Goal: Information Seeking & Learning: Find specific fact

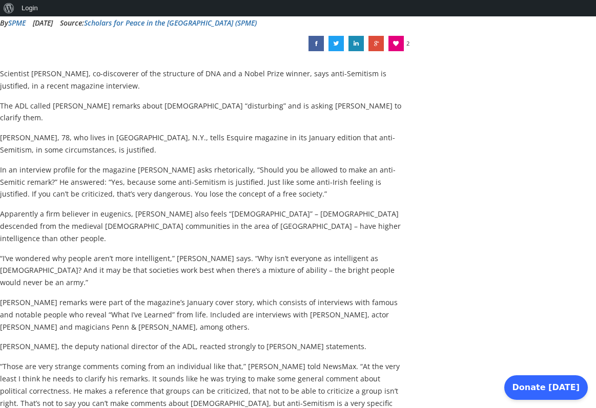
scroll to position [259, 0]
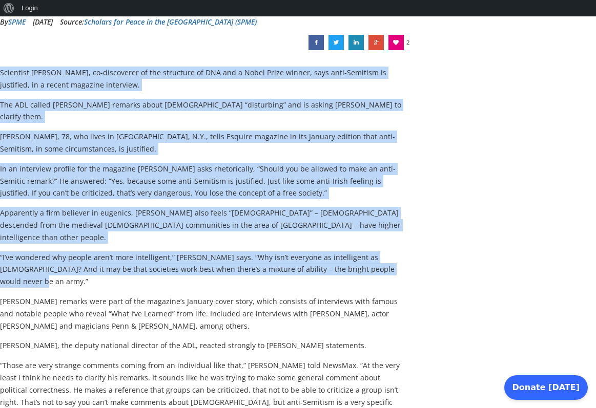
drag, startPoint x: 377, startPoint y: 243, endPoint x: 1, endPoint y: 69, distance: 413.7
copy div "Loremipsu Dolor S. Ametco, ad-elitseddoe te inc utlaboree do MAG ali e Admin Ve…"
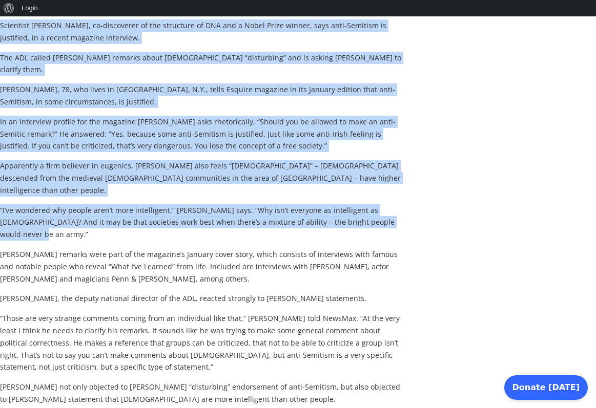
scroll to position [312, 0]
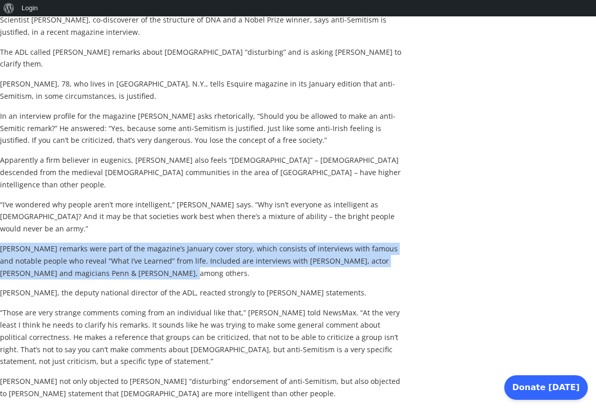
drag, startPoint x: 150, startPoint y: 232, endPoint x: 2, endPoint y: 203, distance: 150.3
click at [2, 243] on p "[PERSON_NAME] remarks were part of the magazine’s January cover story, which co…" at bounding box center [203, 261] width 406 height 36
copy p "[PERSON_NAME] remarks were part of the magazine’s January cover story, which co…"
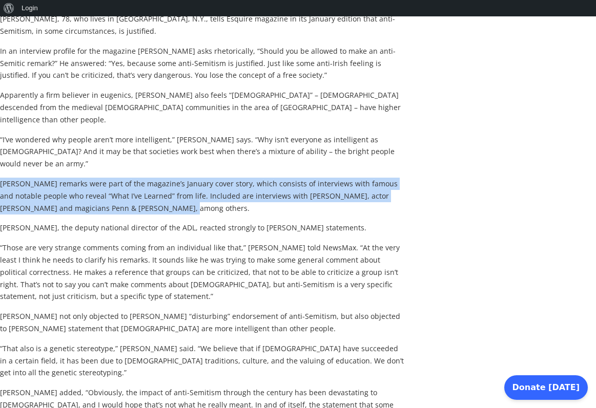
scroll to position [375, 0]
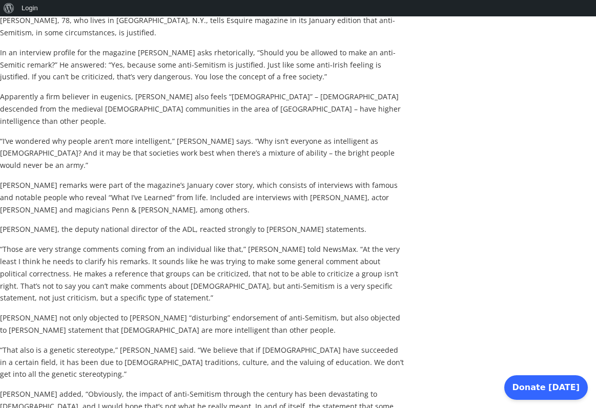
click at [114, 312] on p "[PERSON_NAME] not only objected to [PERSON_NAME] “disturbing” endorsement of an…" at bounding box center [203, 324] width 406 height 25
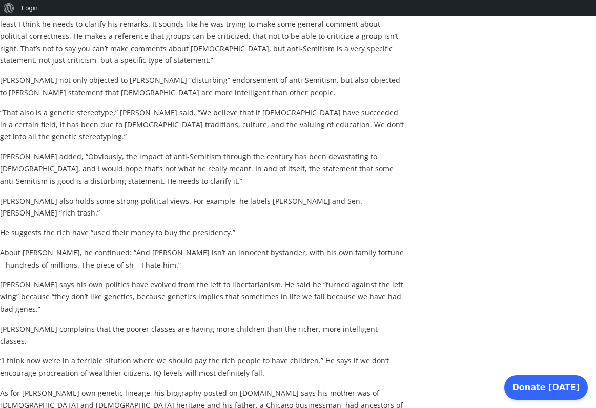
scroll to position [609, 0]
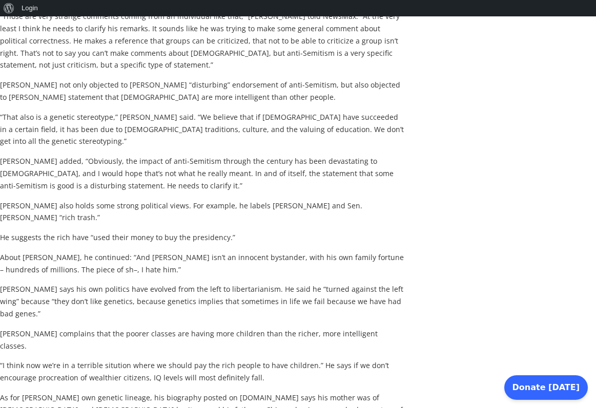
click at [111, 360] on p "“I think now we’re in a terrible sitution where we should pay the rich people t…" at bounding box center [203, 372] width 406 height 25
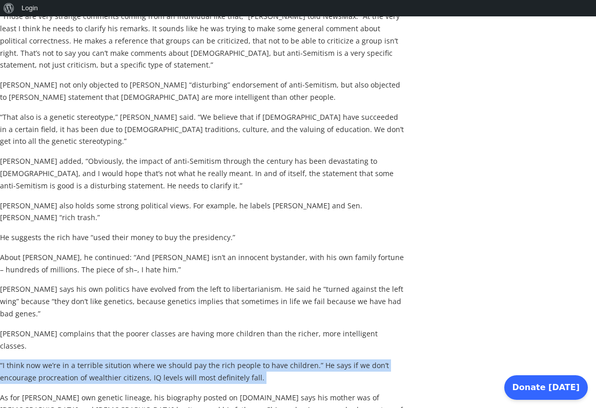
click at [111, 360] on p "“I think now we’re in a terrible sitution where we should pay the rich people t…" at bounding box center [203, 372] width 406 height 25
copy div "“I think now we’re in a terrible sitution where we should pay the rich people t…"
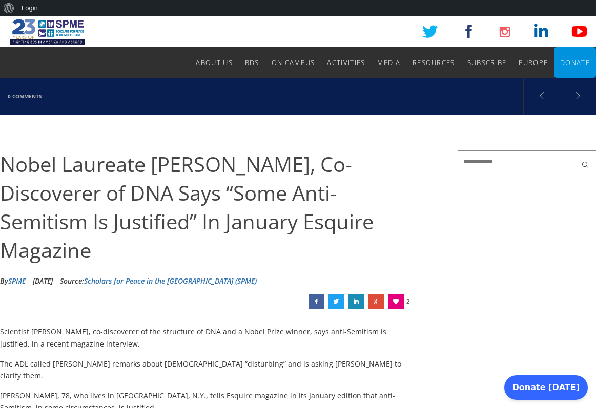
scroll to position [0, 0]
